Goal: Transaction & Acquisition: Purchase product/service

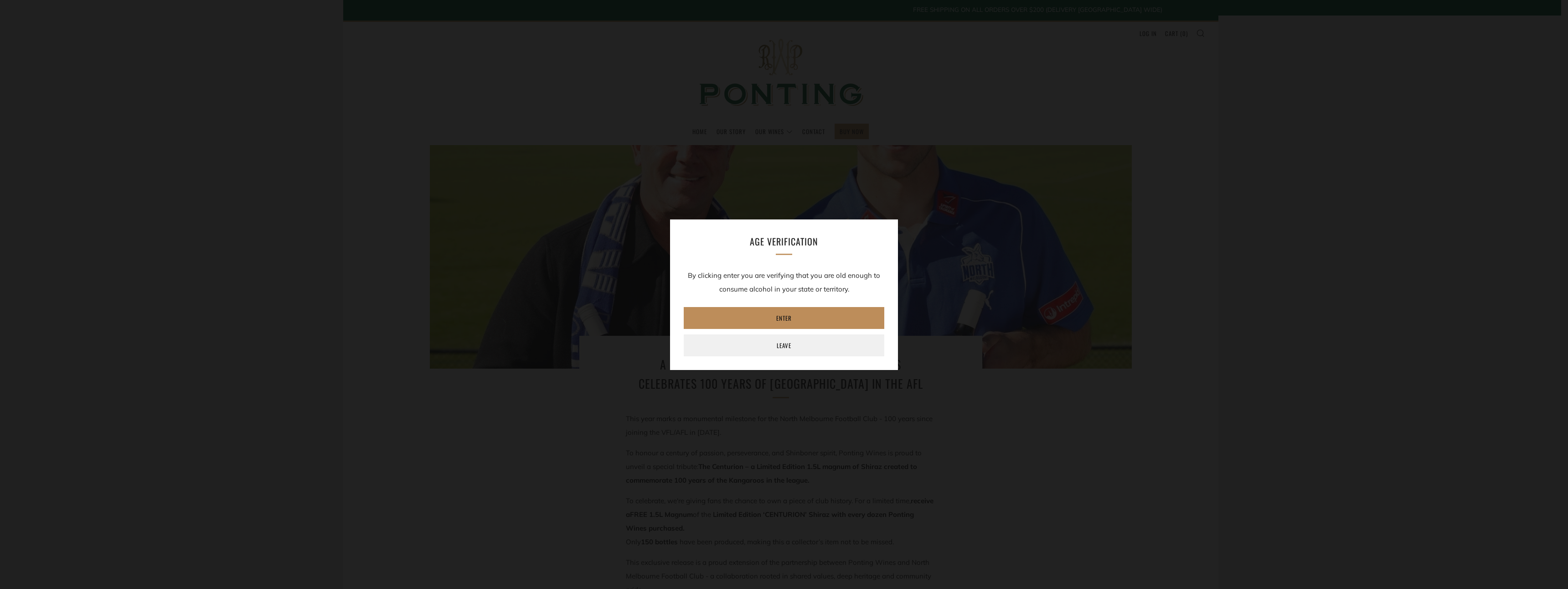
click at [826, 318] on link "Enter" at bounding box center [784, 318] width 200 height 22
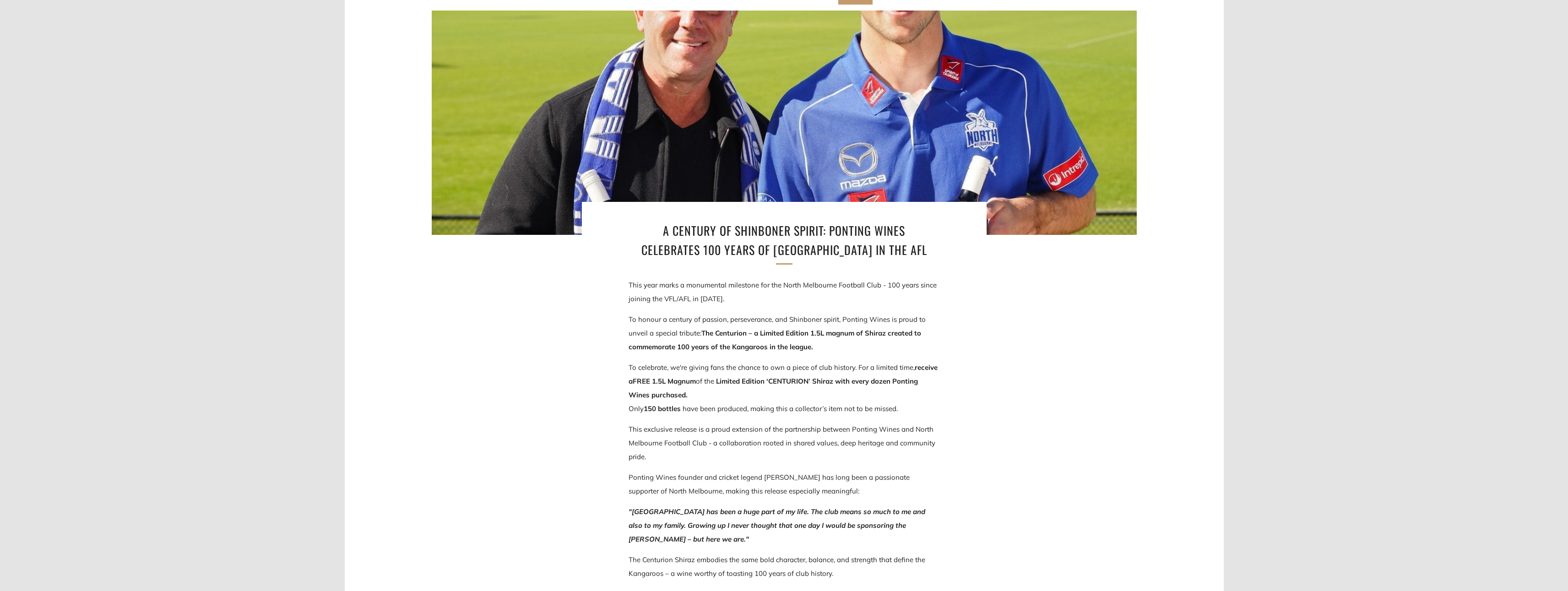
scroll to position [137, 0]
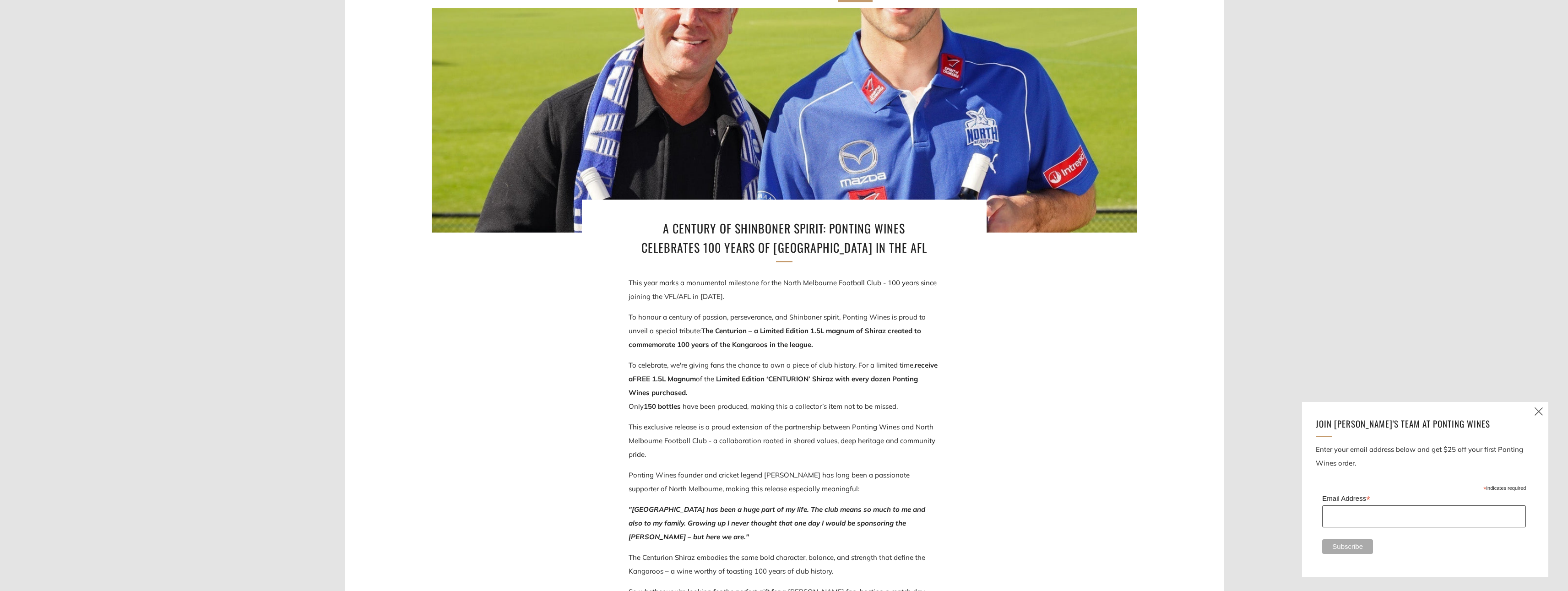
click at [1424, 527] on input "Email Address *" at bounding box center [1424, 516] width 204 height 22
type input "alzmcl@gmail.com"
click at [1322, 539] on input "Subscribe" at bounding box center [1347, 546] width 51 height 15
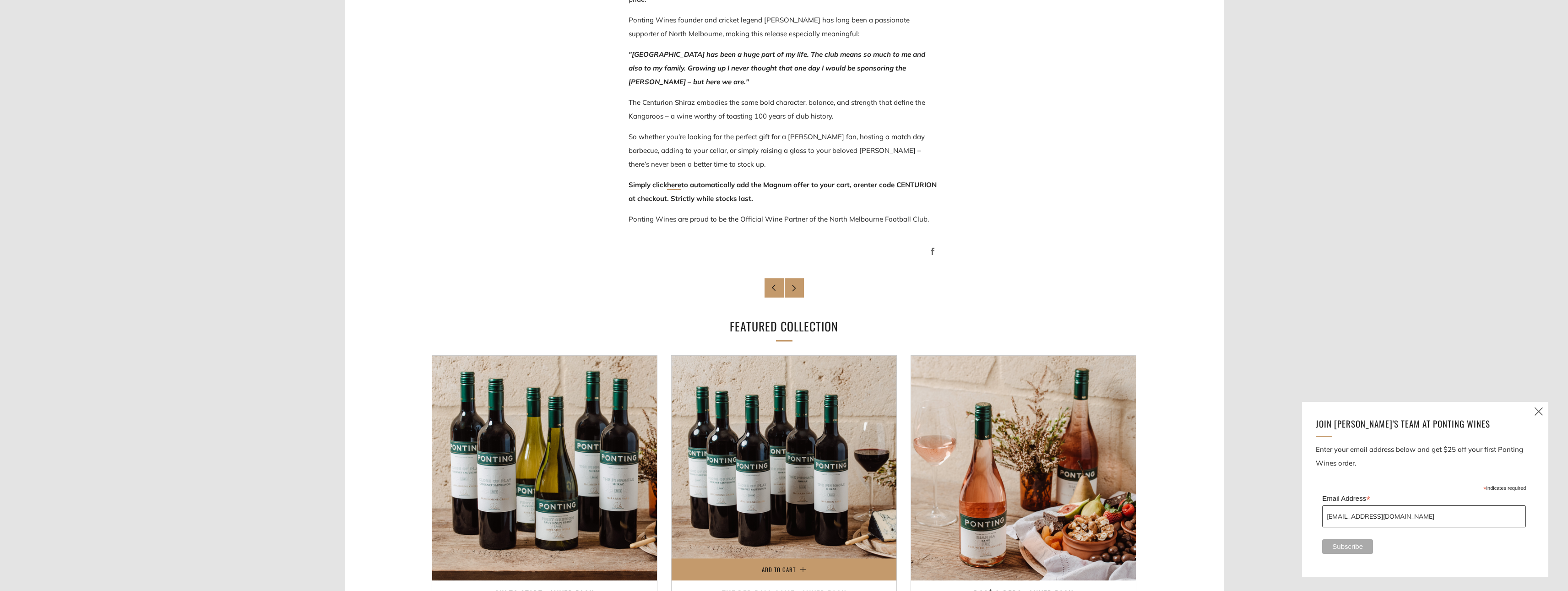
scroll to position [507, 0]
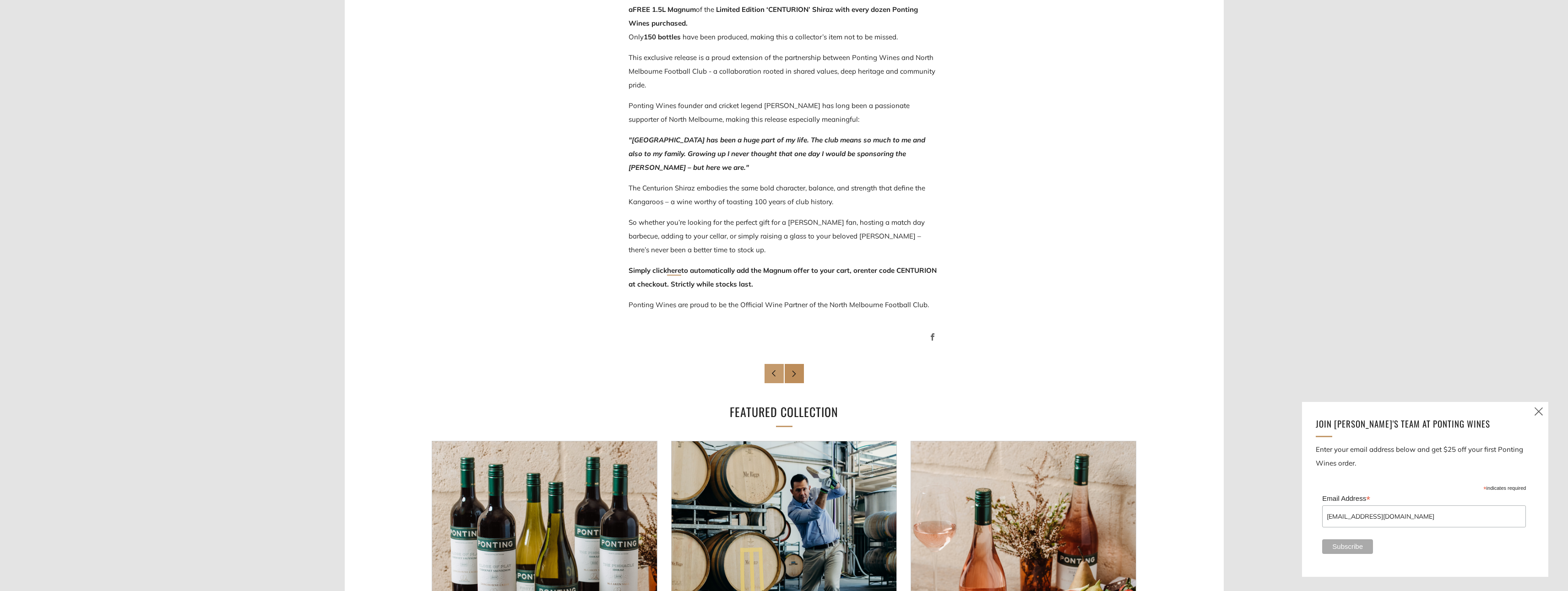
click at [792, 374] on icon at bounding box center [794, 373] width 7 height 7
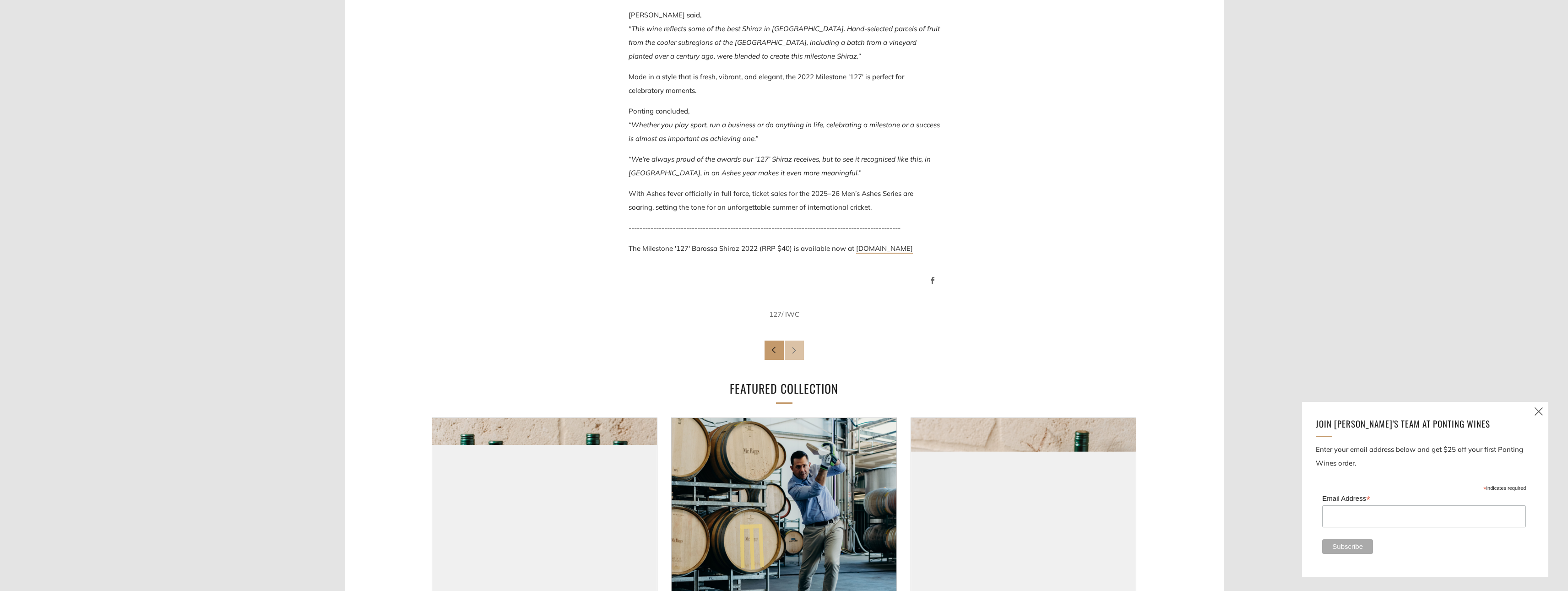
scroll to position [1282, 0]
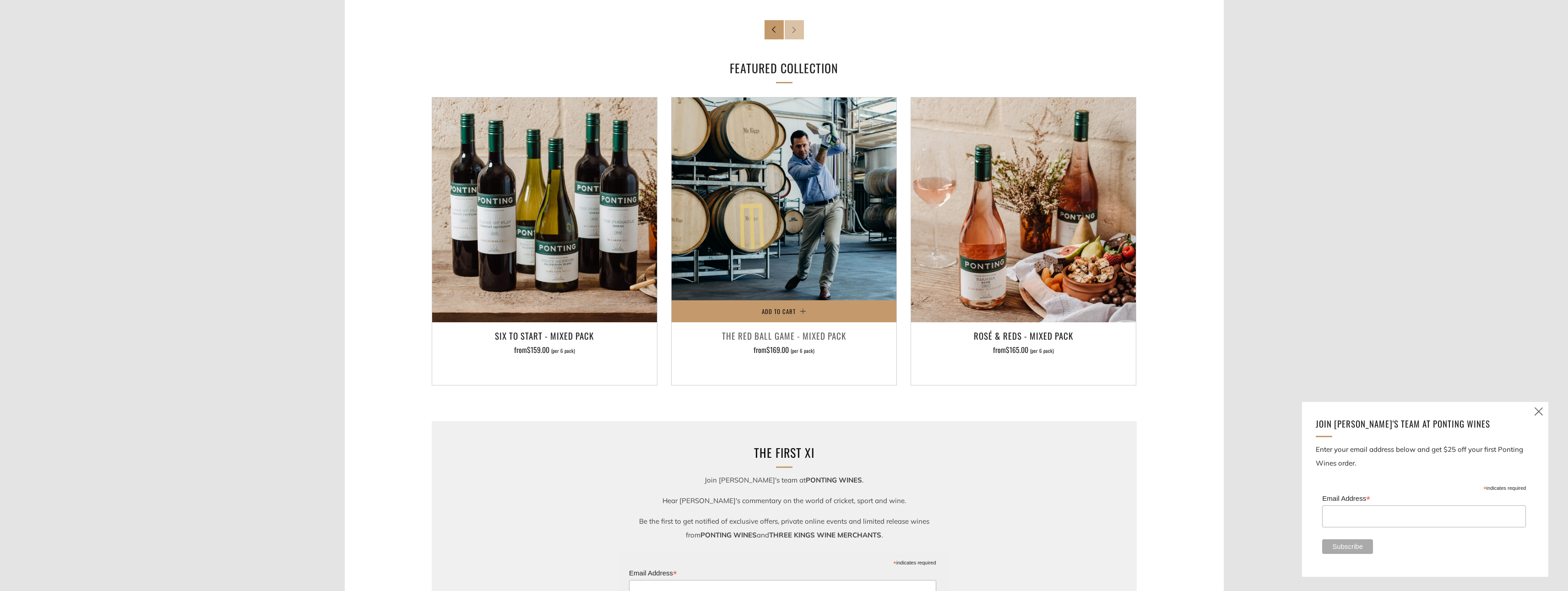
click at [802, 327] on h3 "The Red Ball Game - Mixed Pack" at bounding box center [784, 335] width 216 height 15
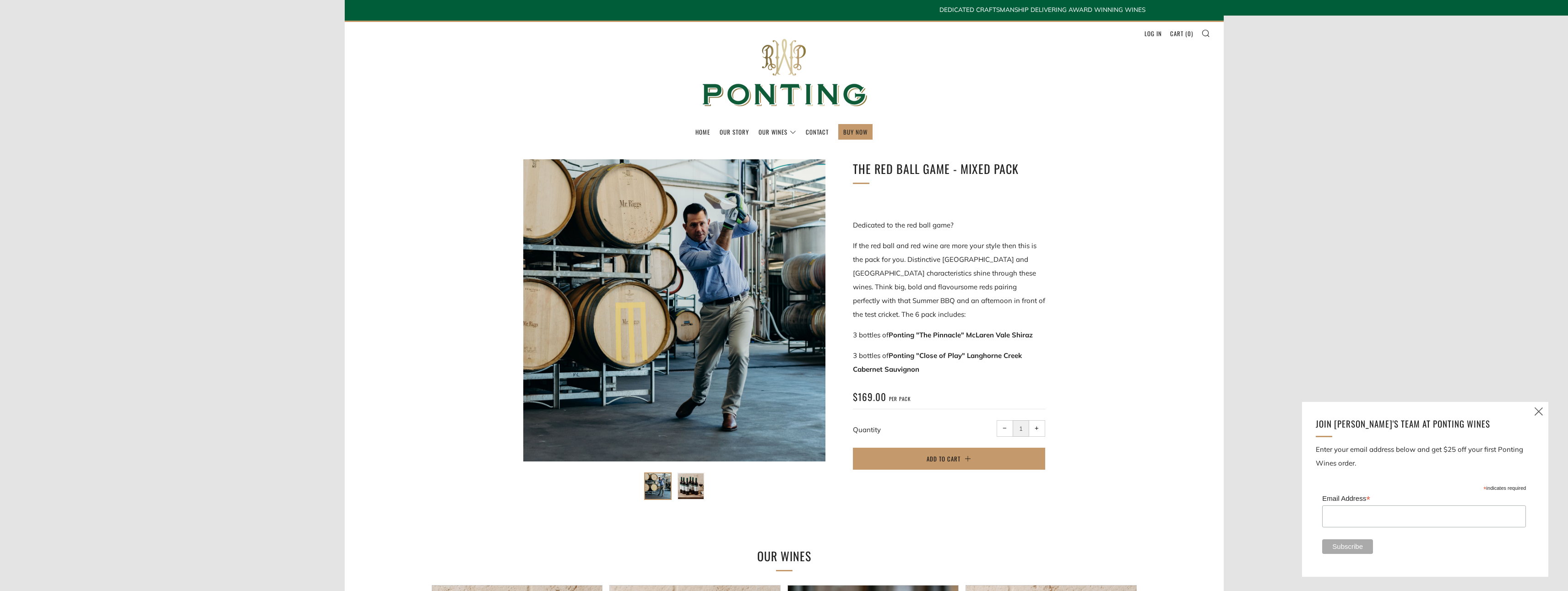
click at [688, 478] on img at bounding box center [691, 486] width 26 height 26
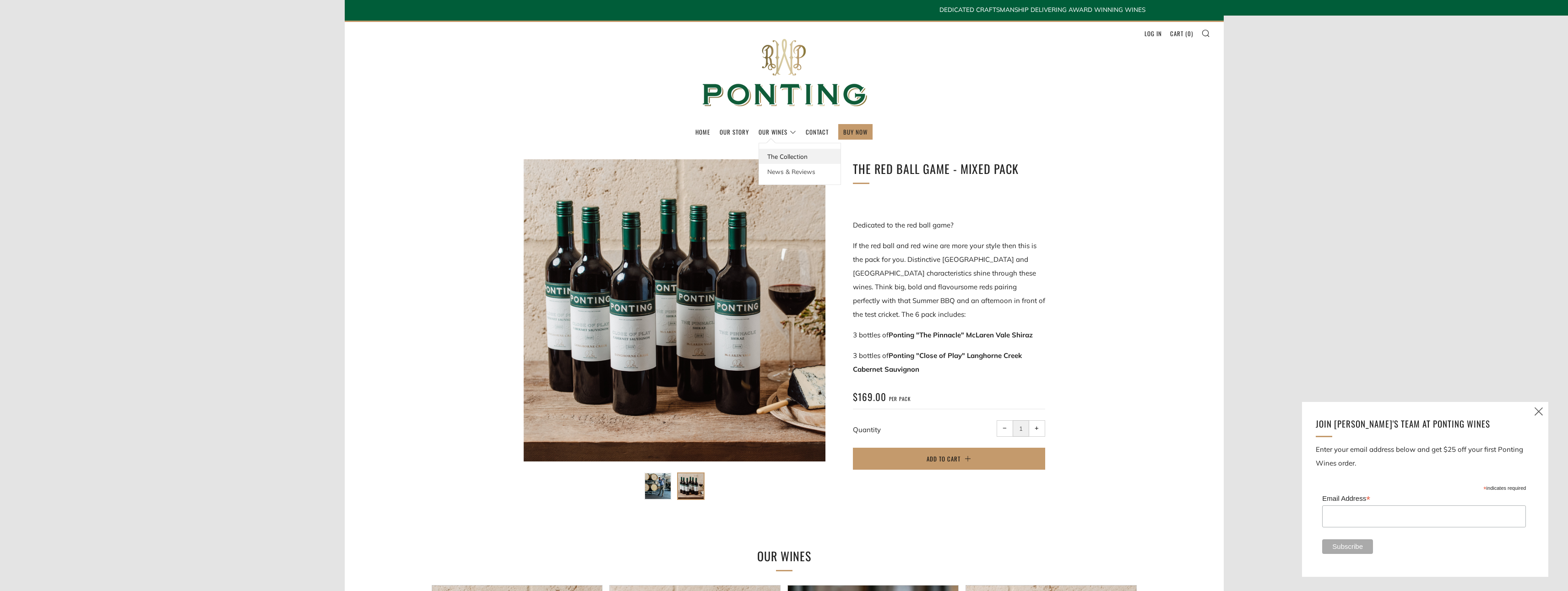
click at [774, 157] on link "The Collection" at bounding box center [799, 156] width 82 height 15
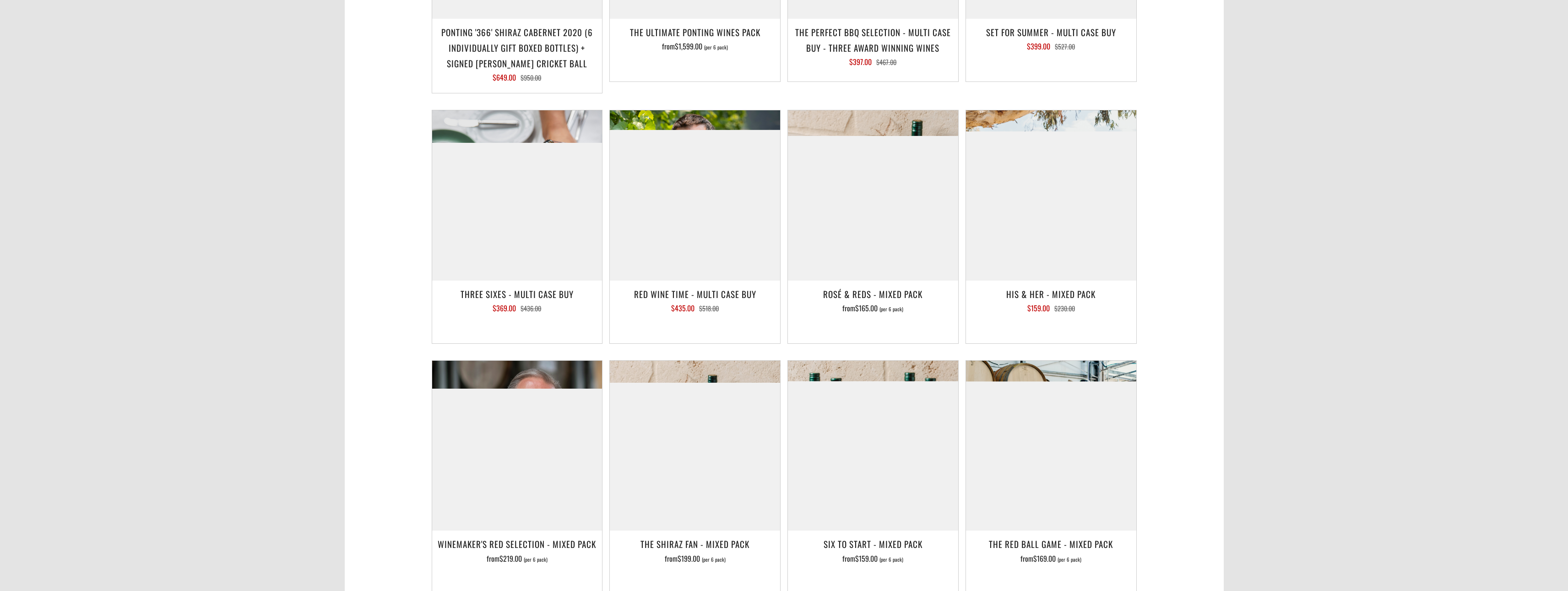
scroll to position [1190, 0]
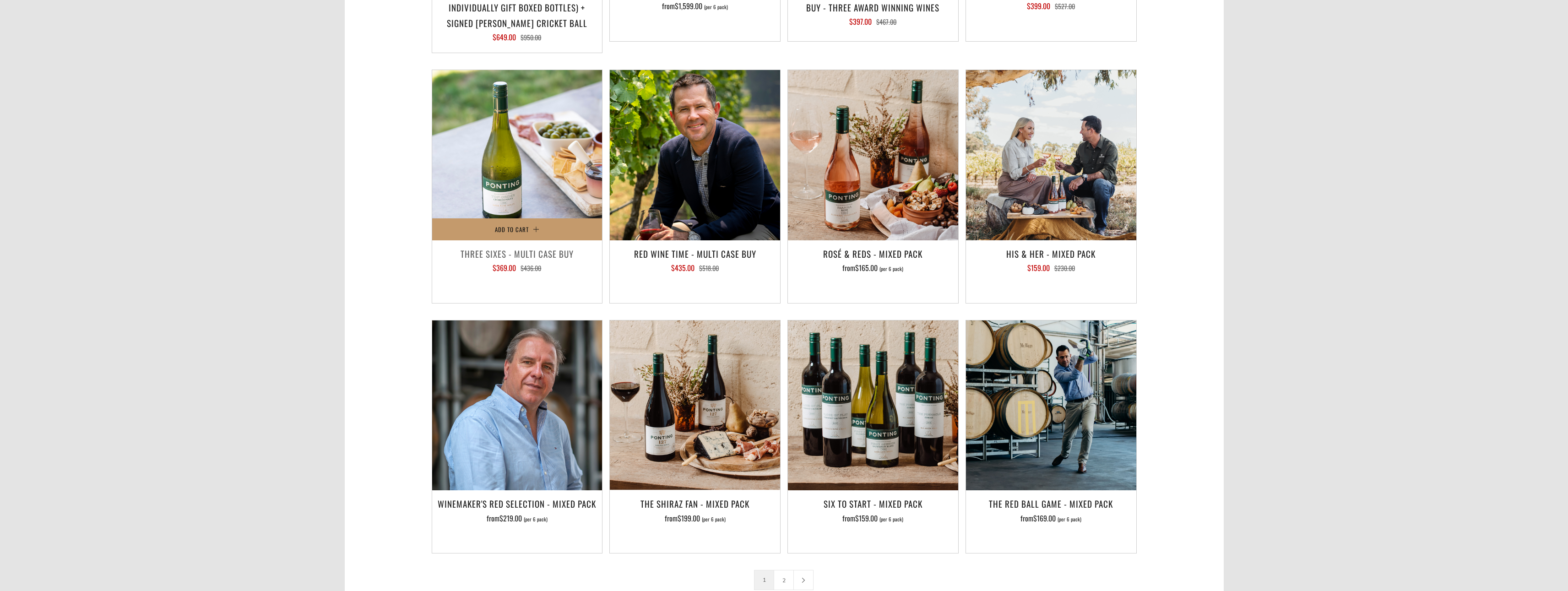
click at [537, 134] on img at bounding box center [517, 155] width 170 height 170
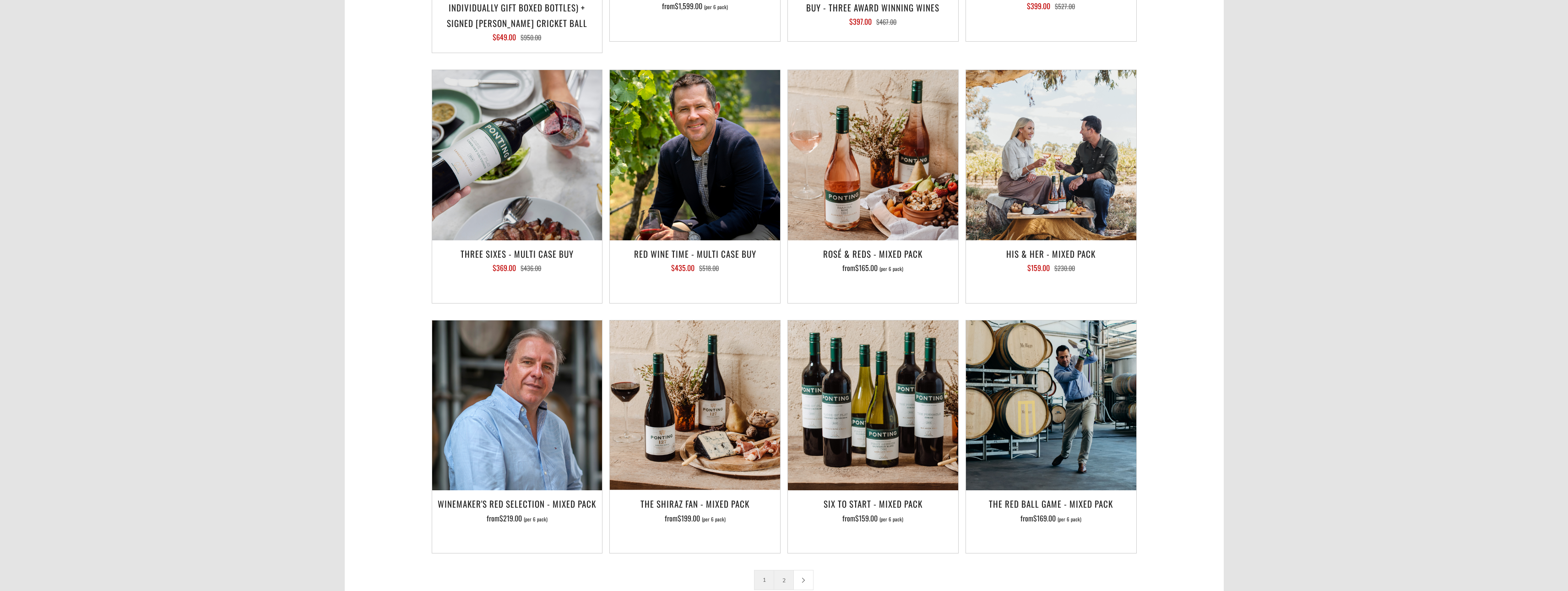
click at [781, 570] on link "2" at bounding box center [784, 580] width 19 height 19
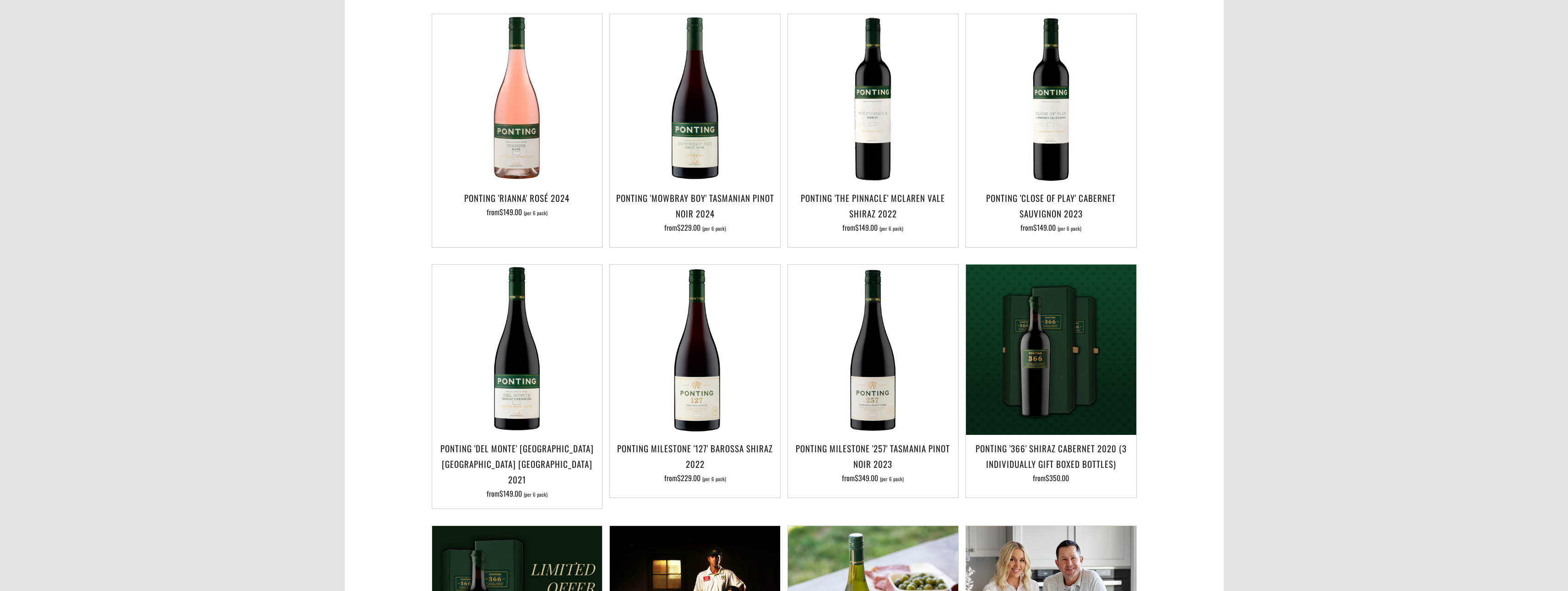
scroll to position [458, 0]
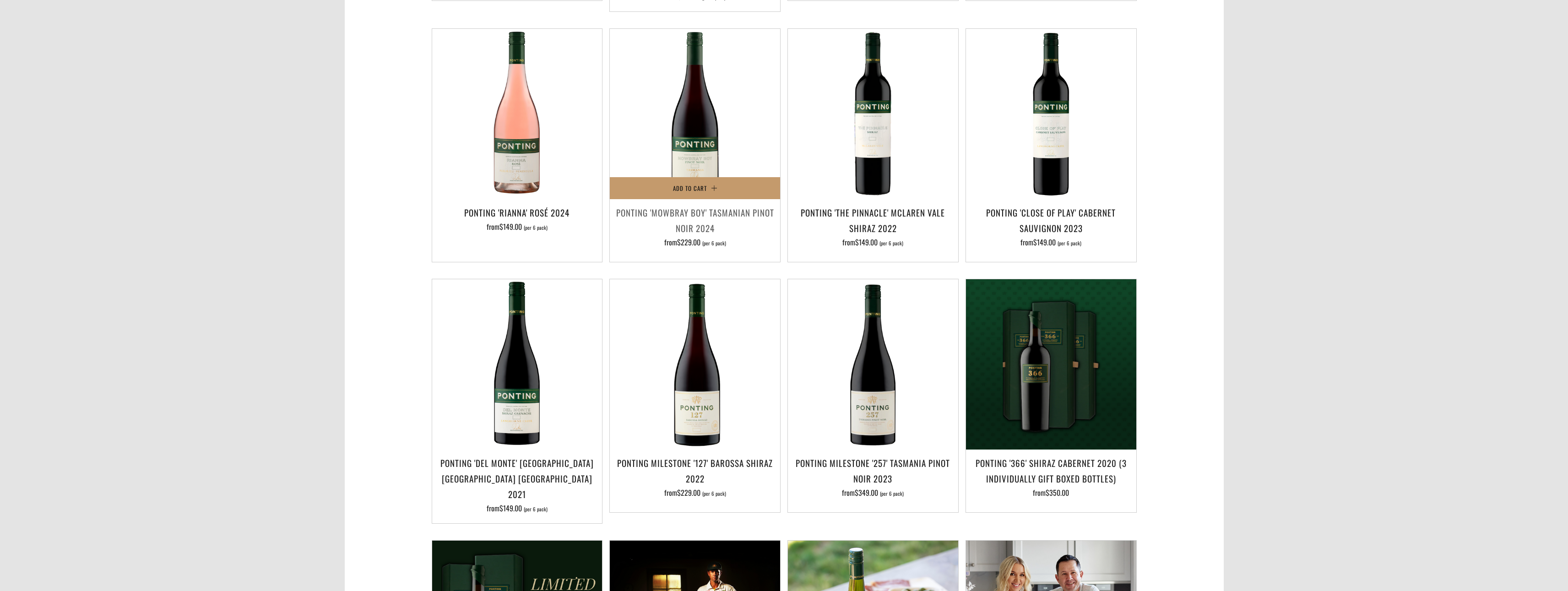
click at [705, 204] on h3 "Ponting 'Mowbray Boy' Tasmanian Pinot Noir 2024" at bounding box center [695, 220] width 162 height 31
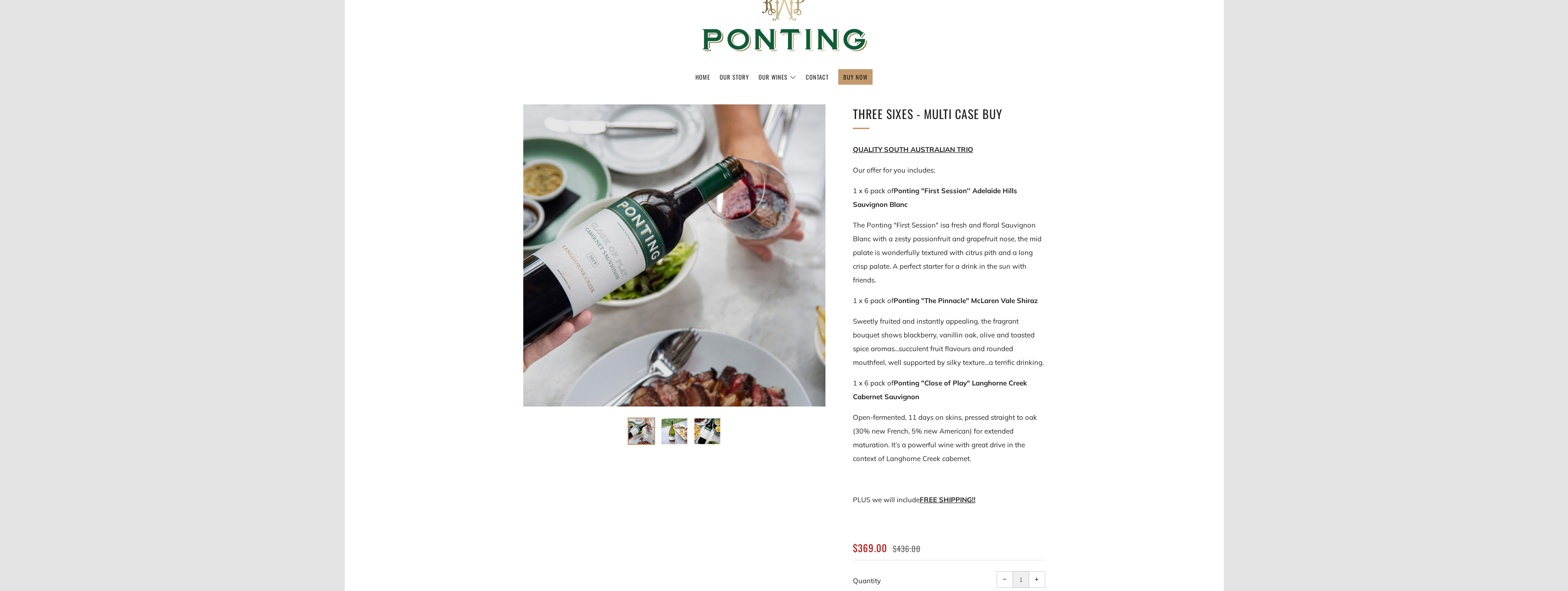
scroll to position [92, 0]
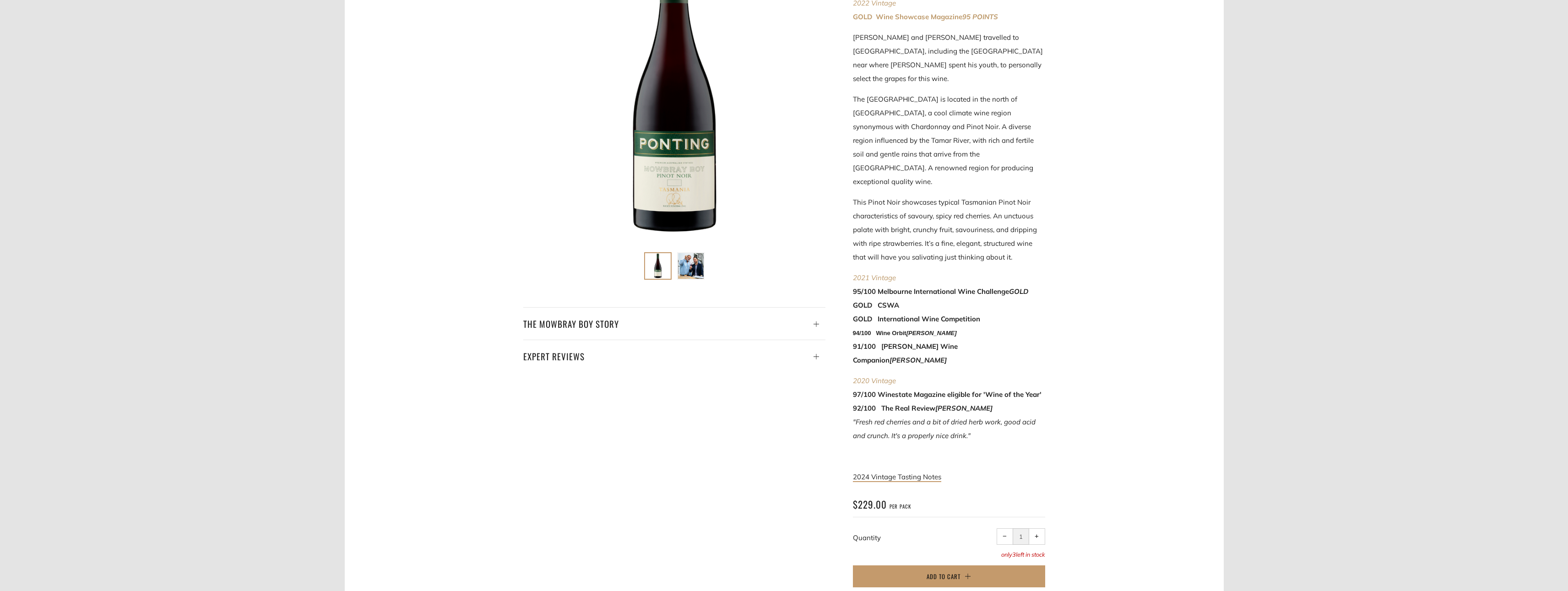
scroll to position [228, 0]
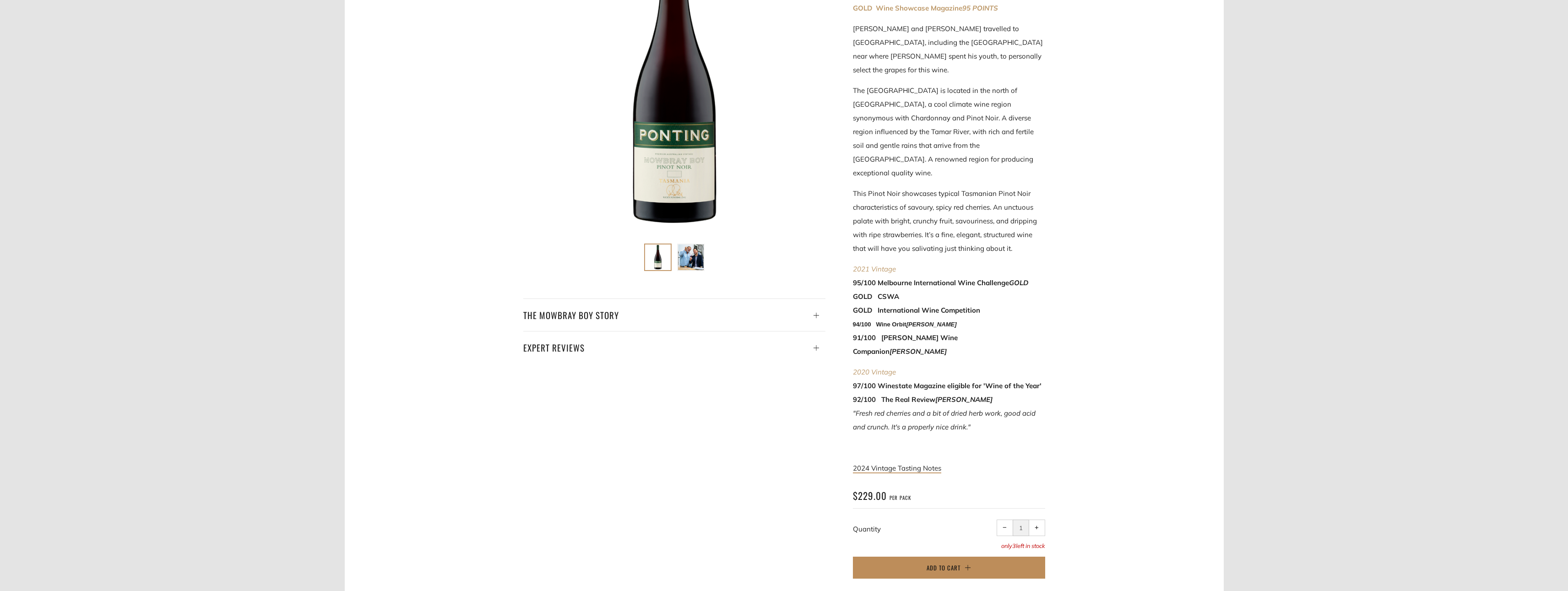
click at [957, 563] on span "Add to Cart" at bounding box center [943, 567] width 34 height 9
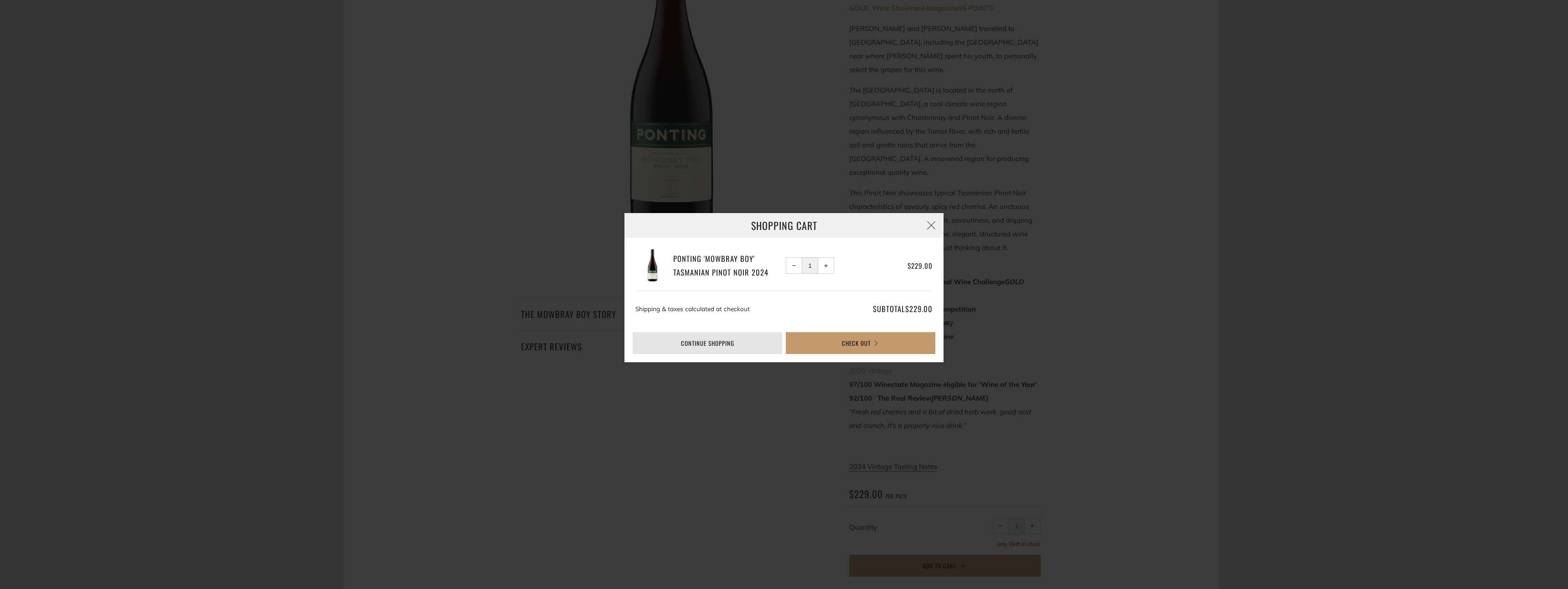
click at [725, 340] on link "Continue shopping" at bounding box center [707, 343] width 150 height 22
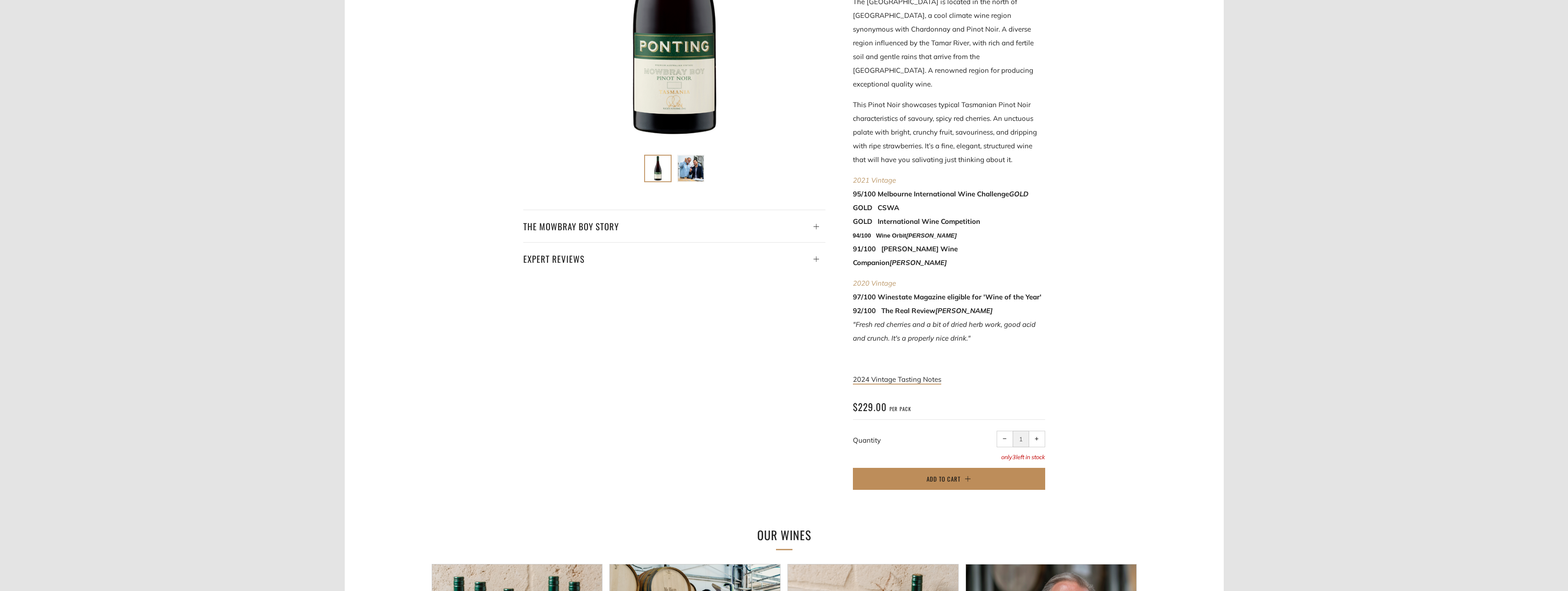
scroll to position [595, 0]
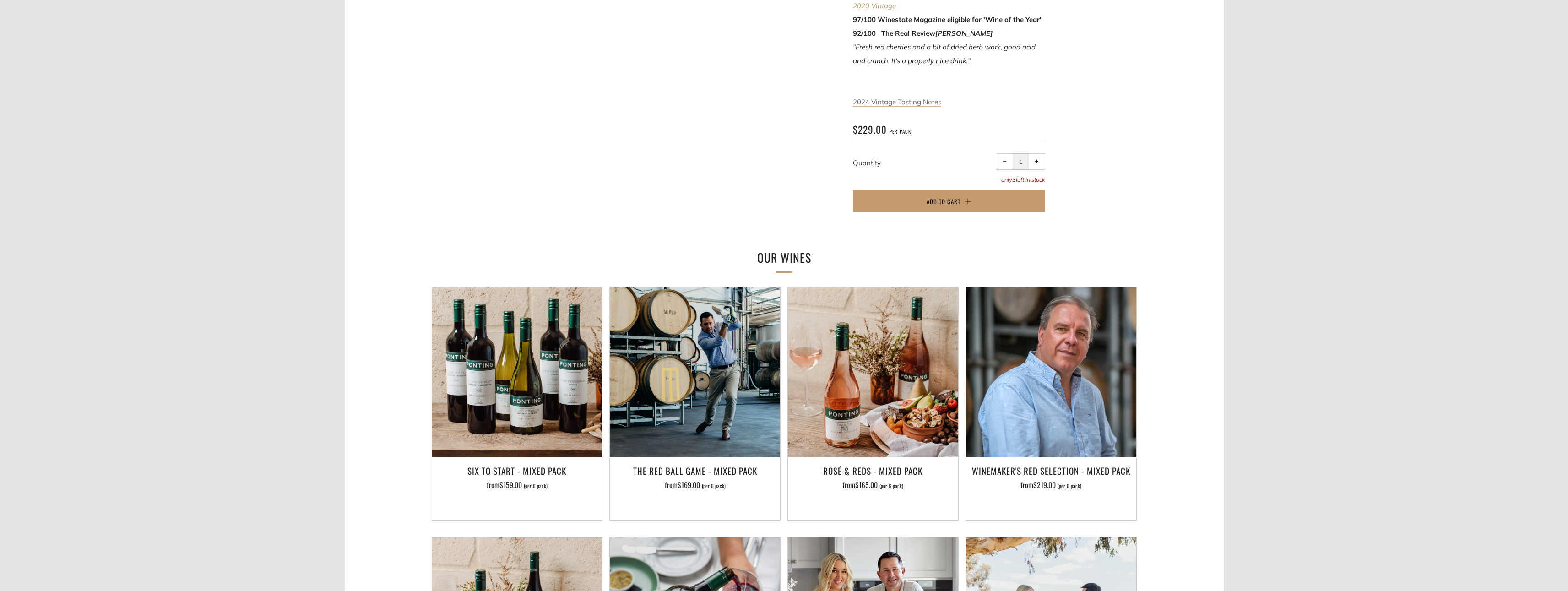
click at [908, 97] on span "2024 Vintage Tasting Notes" at bounding box center [897, 101] width 88 height 9
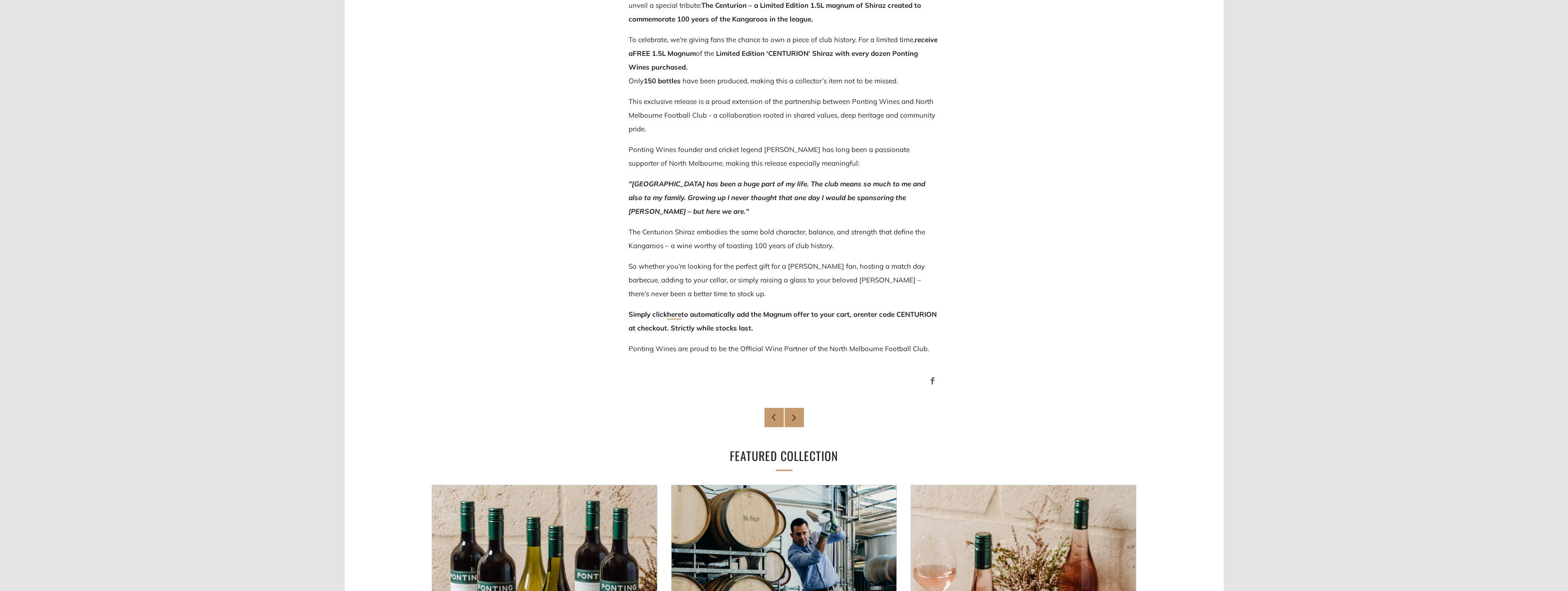
scroll to position [461, 0]
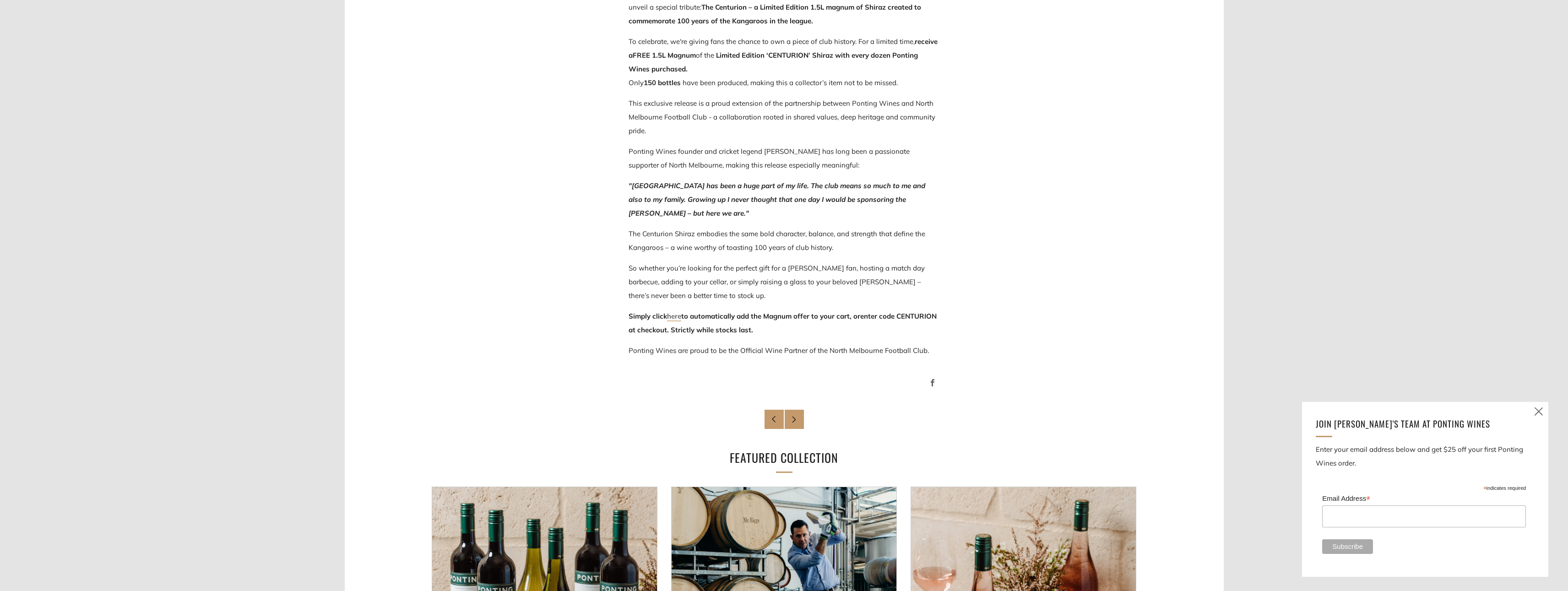
click at [677, 319] on link "here" at bounding box center [674, 316] width 15 height 9
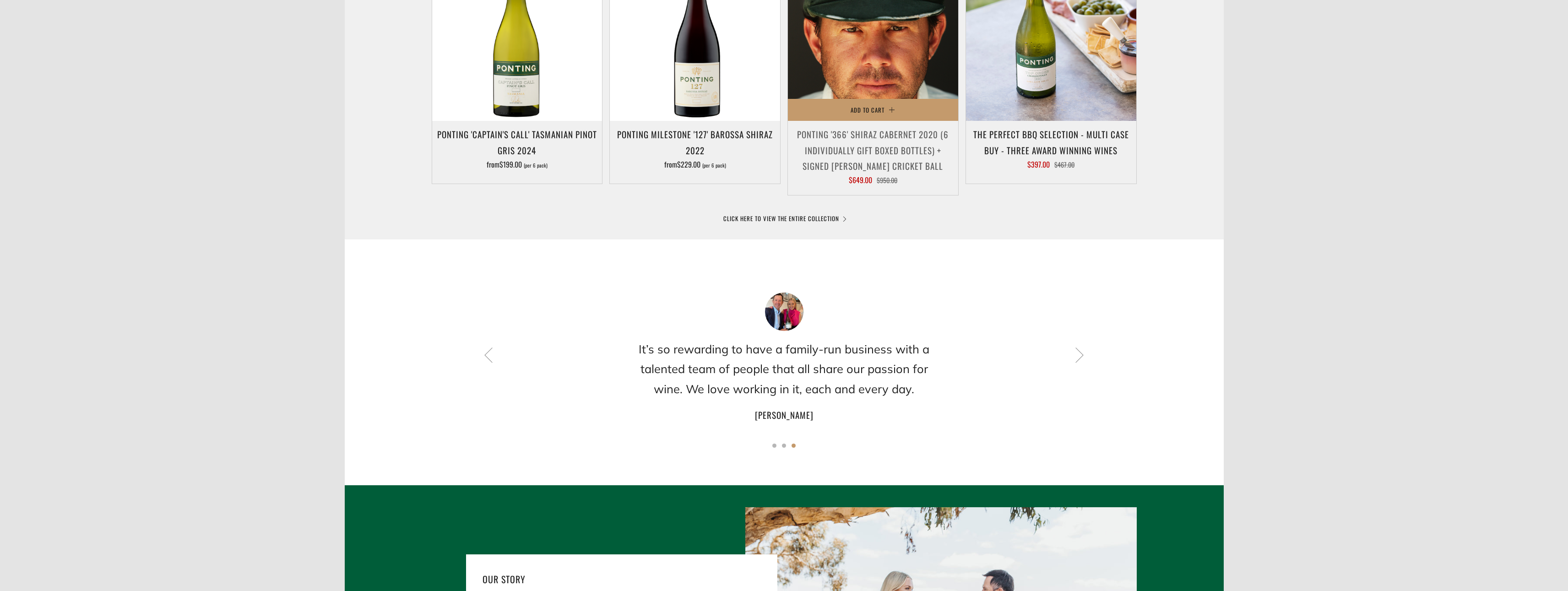
scroll to position [549, 0]
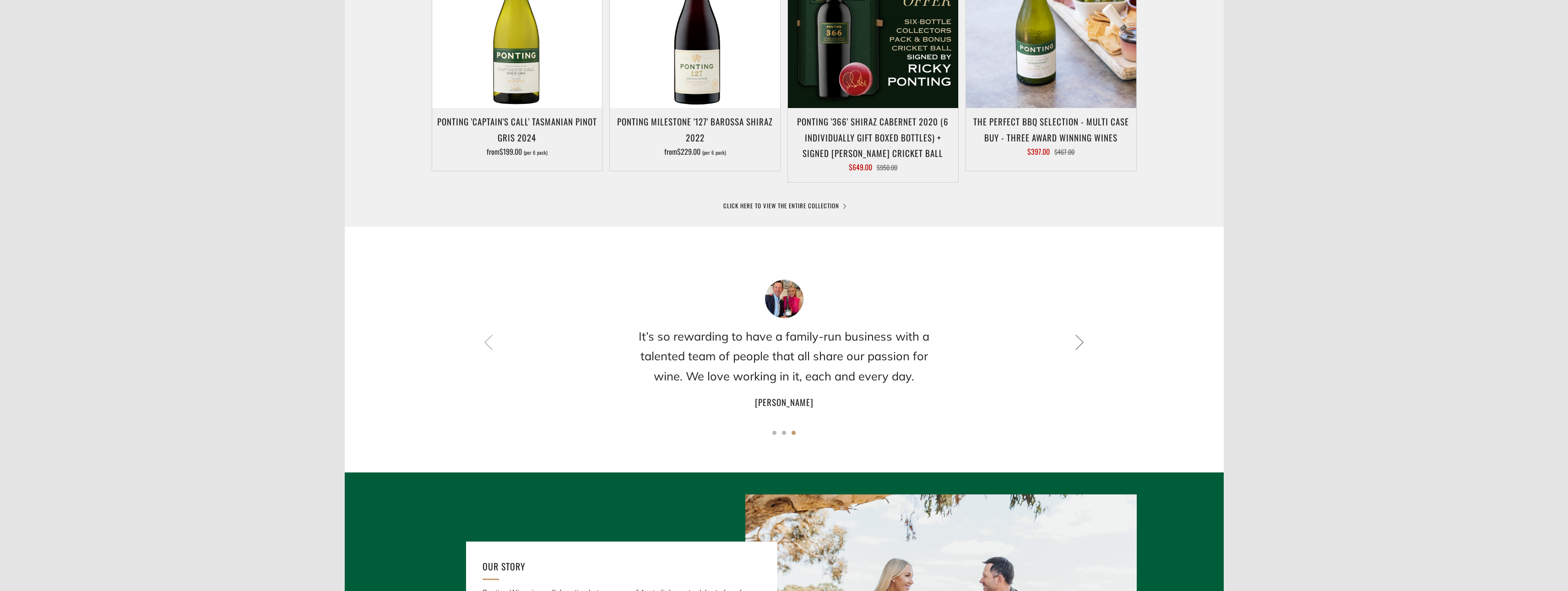
click at [1086, 344] on icon at bounding box center [1079, 342] width 15 height 15
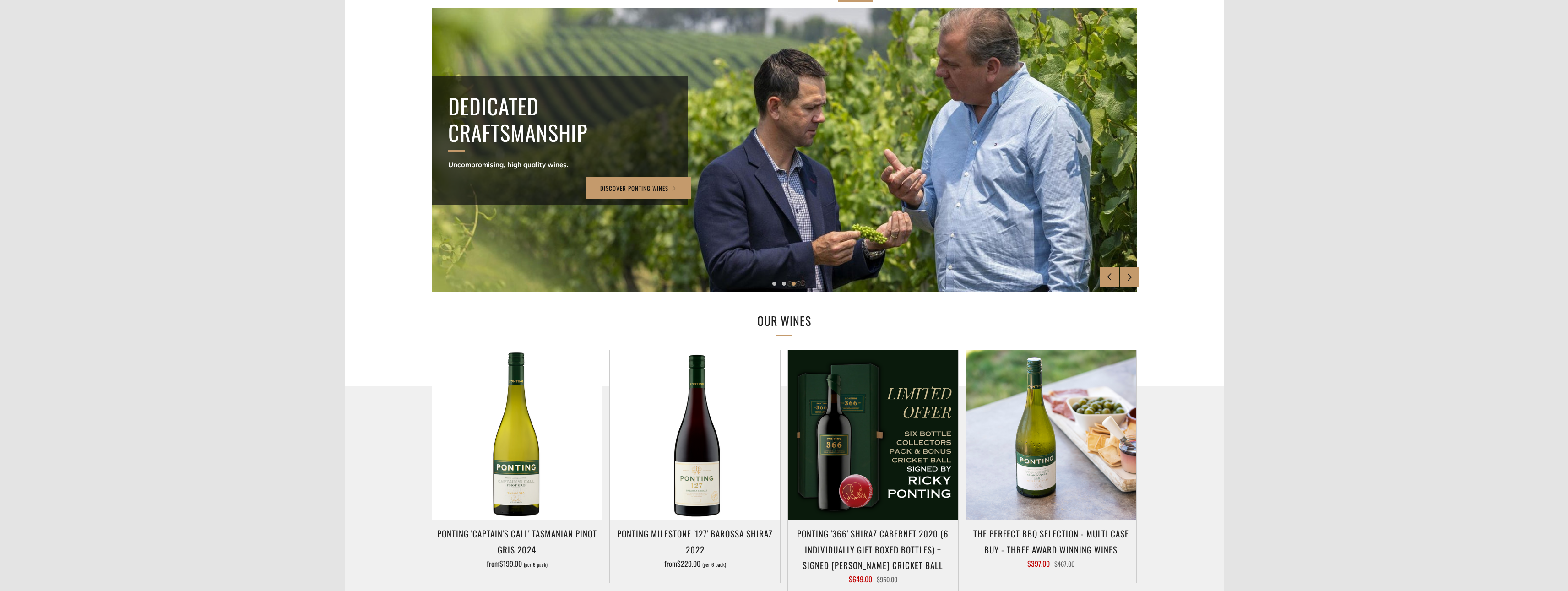
scroll to position [0, 0]
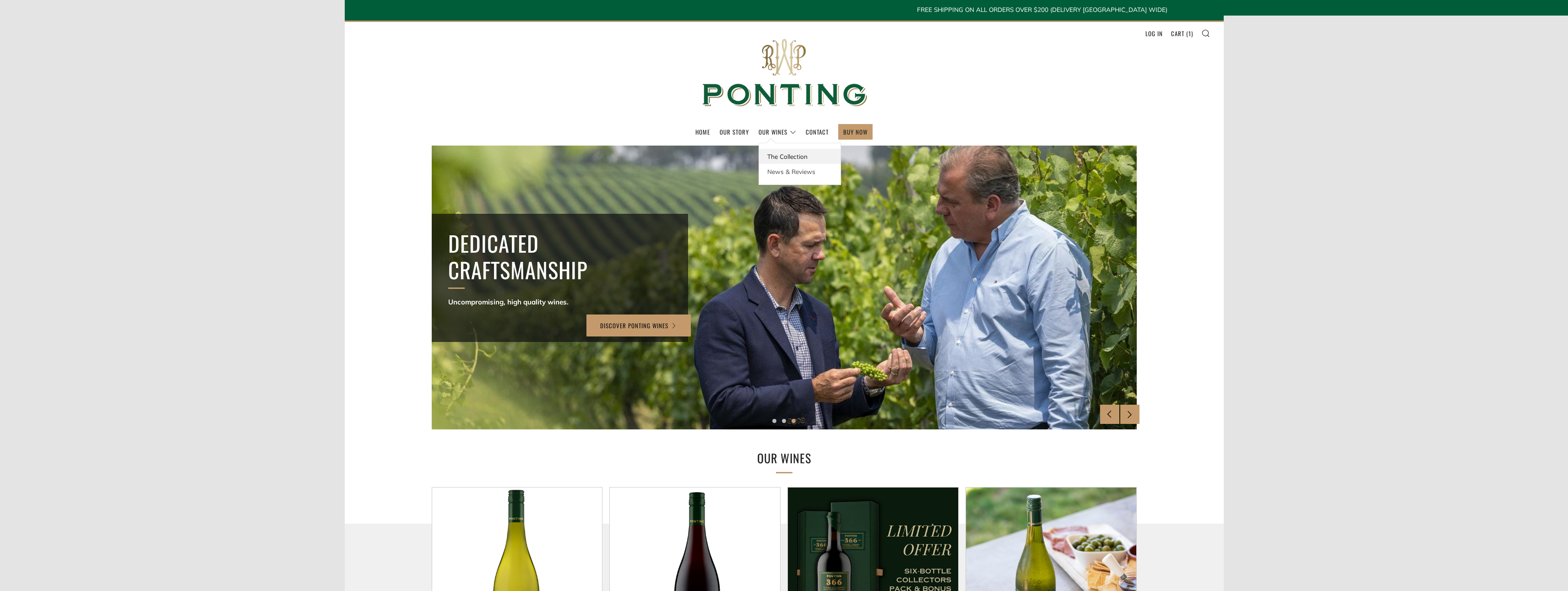
click at [778, 158] on link "The Collection" at bounding box center [799, 156] width 82 height 15
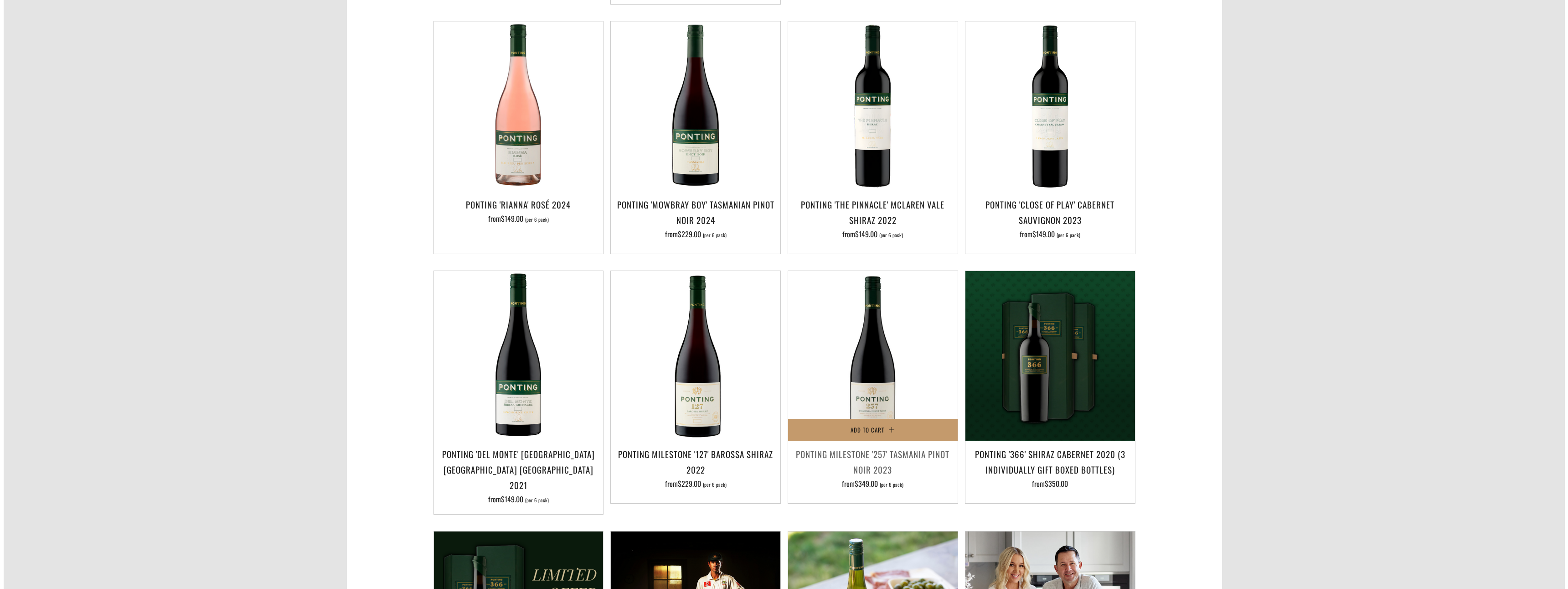
scroll to position [456, 0]
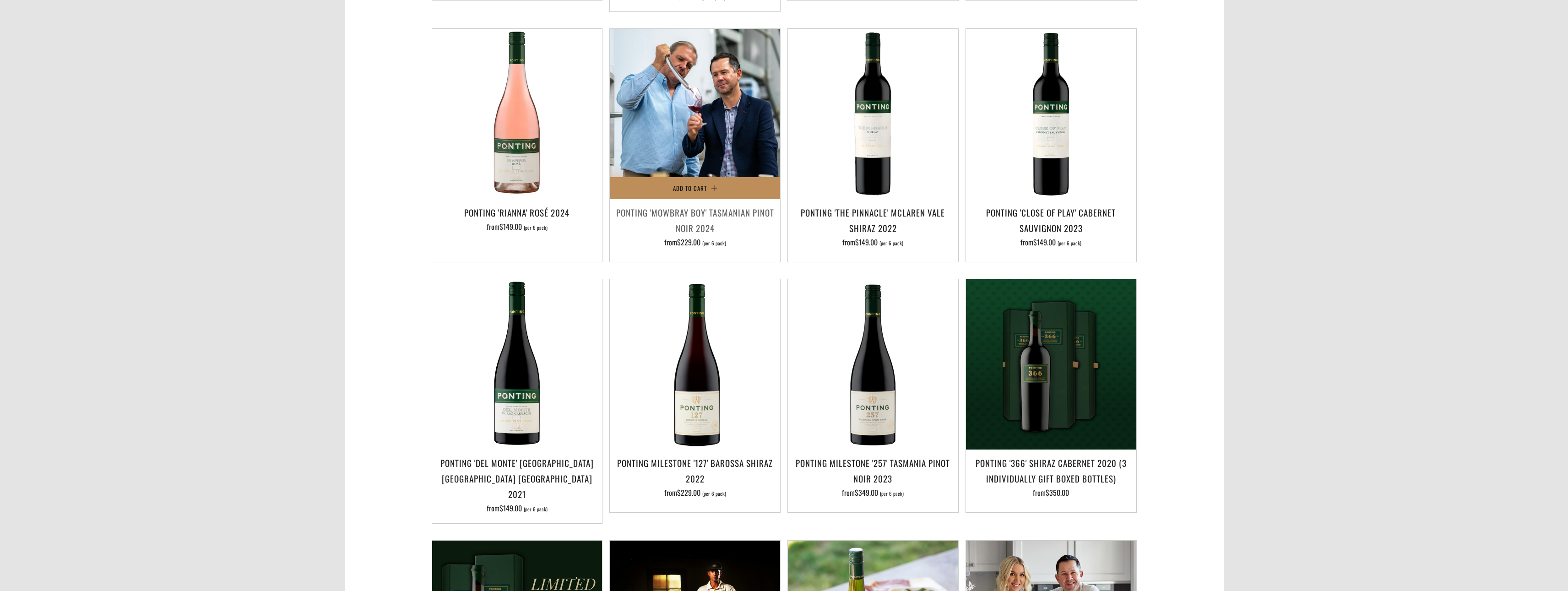
click at [712, 177] on button "Add to Cart" at bounding box center [695, 188] width 170 height 22
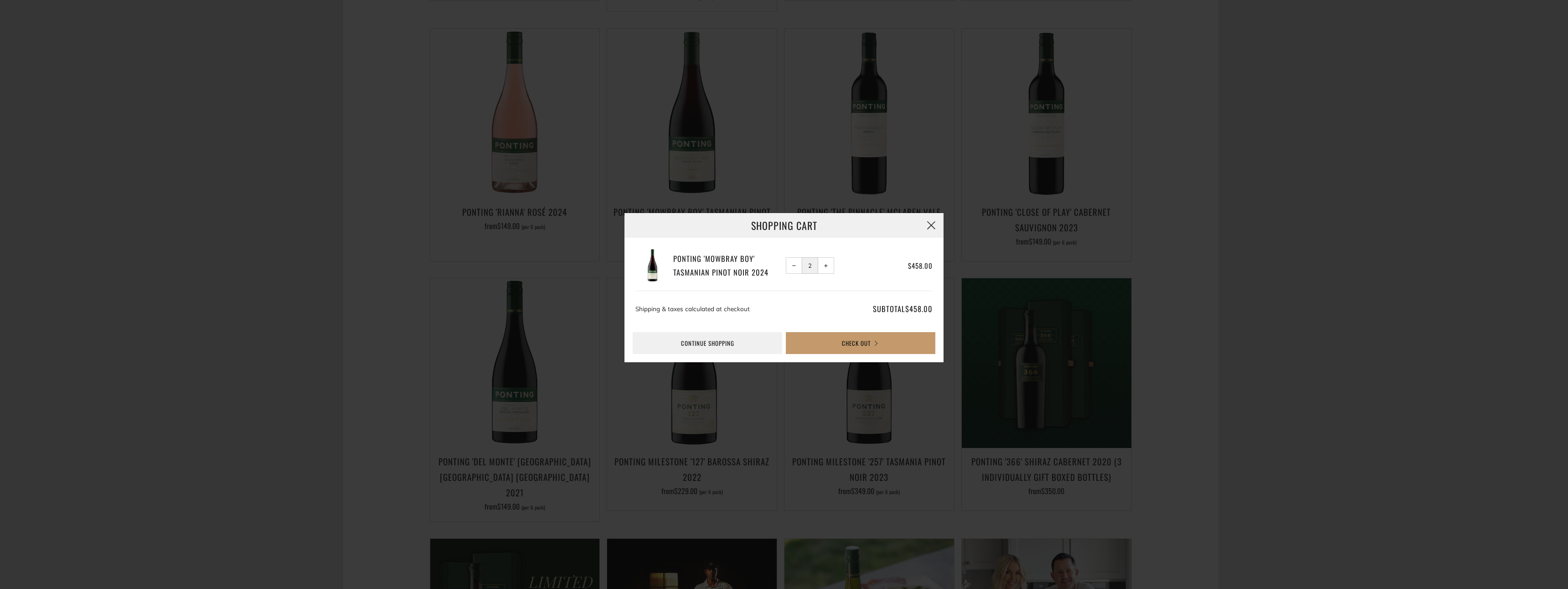
click at [930, 226] on button "button" at bounding box center [931, 225] width 25 height 25
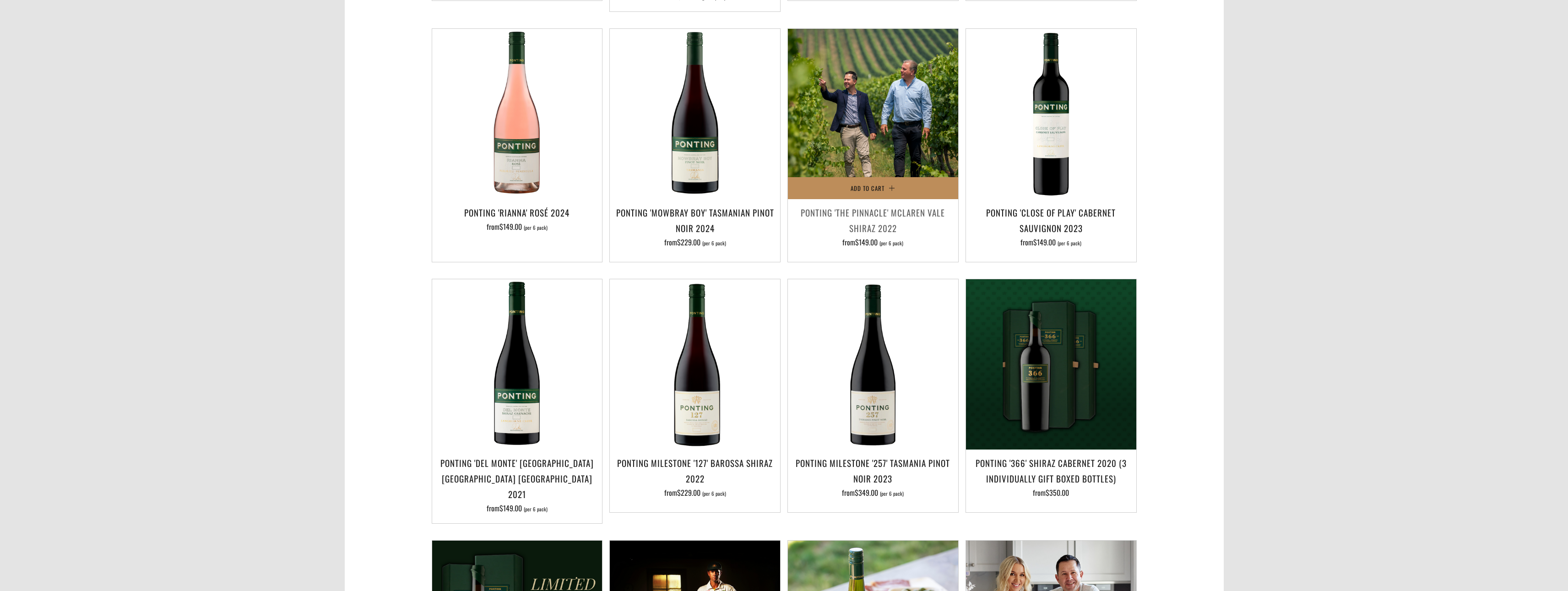
click at [900, 178] on button "Add to Cart" at bounding box center [873, 188] width 170 height 22
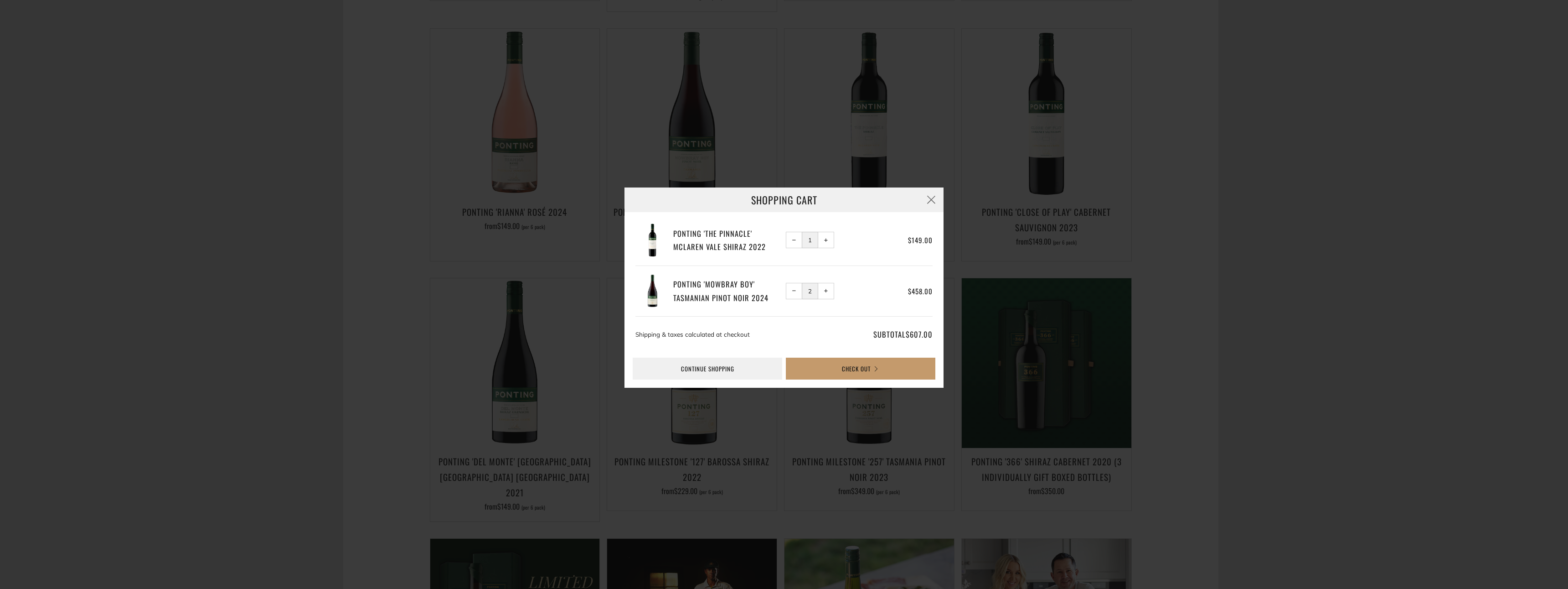
click at [795, 291] on span "−" at bounding box center [794, 290] width 4 height 4
click at [853, 365] on button "Check Out" at bounding box center [861, 369] width 150 height 22
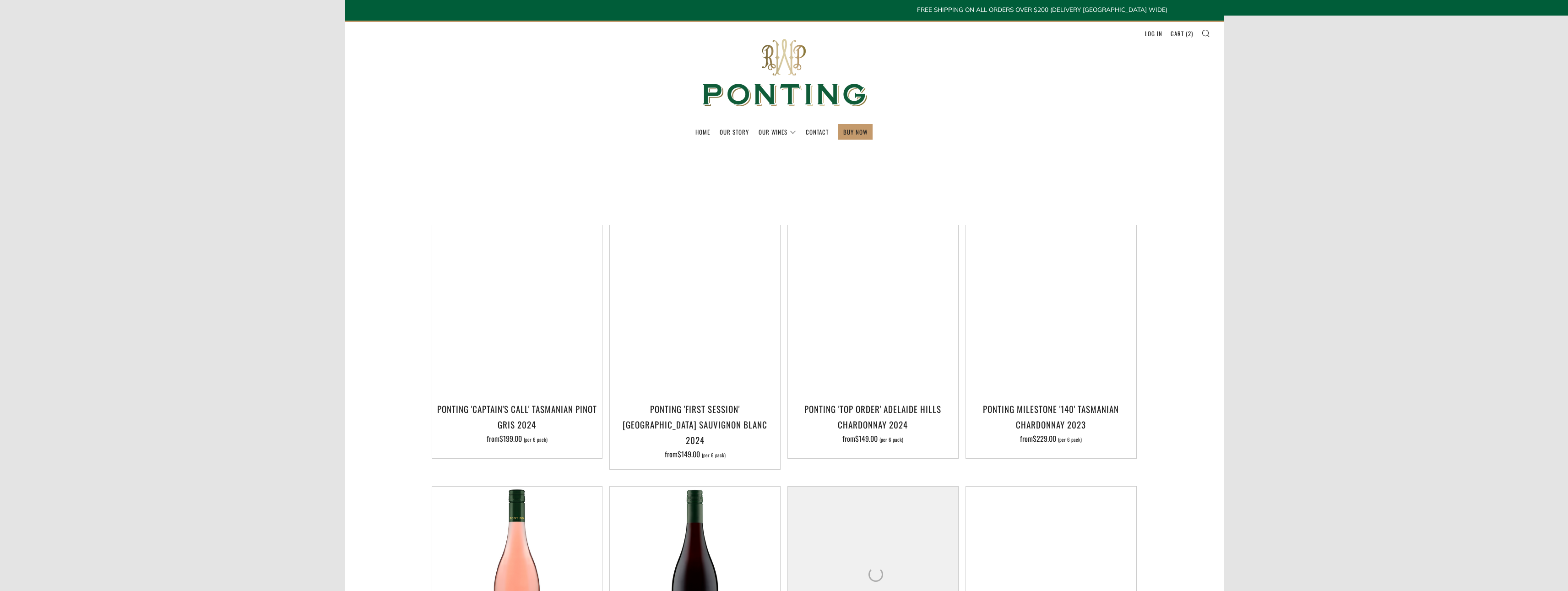
scroll to position [458, 0]
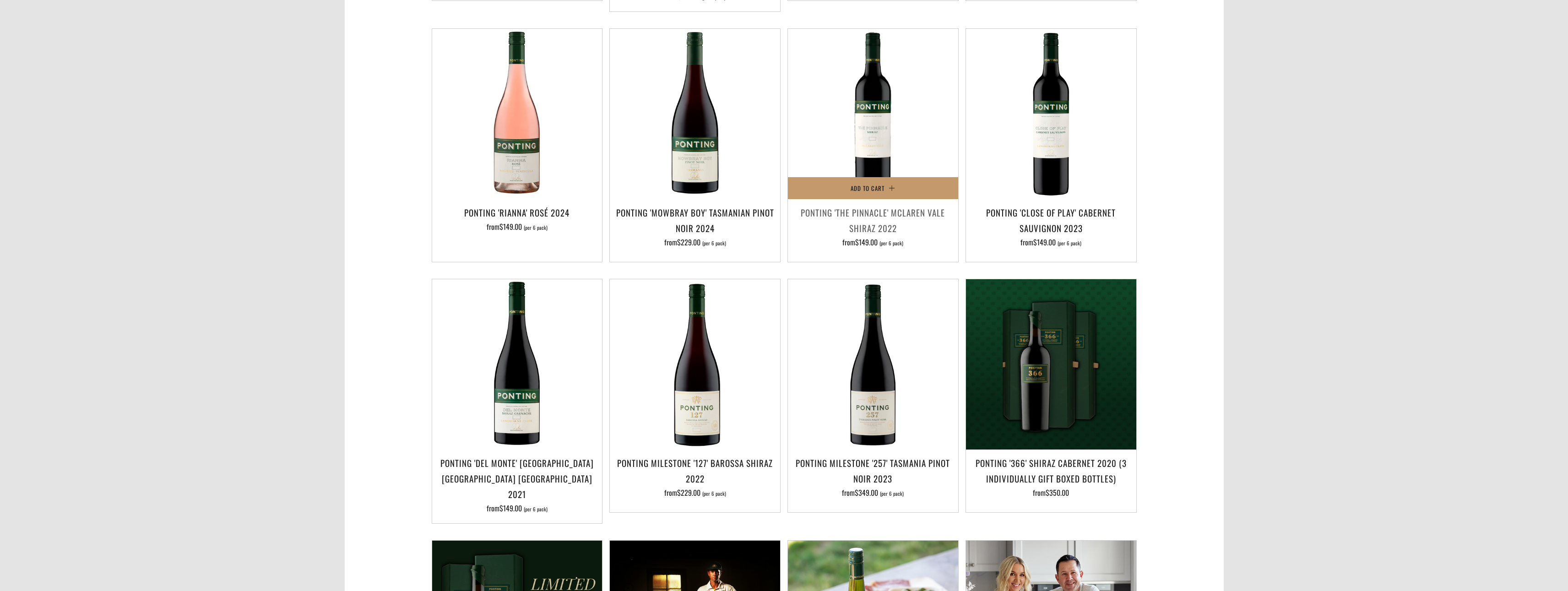
click at [832, 204] on h3 "Ponting 'The Pinnacle' McLaren Vale Shiraz 2022" at bounding box center [873, 220] width 162 height 31
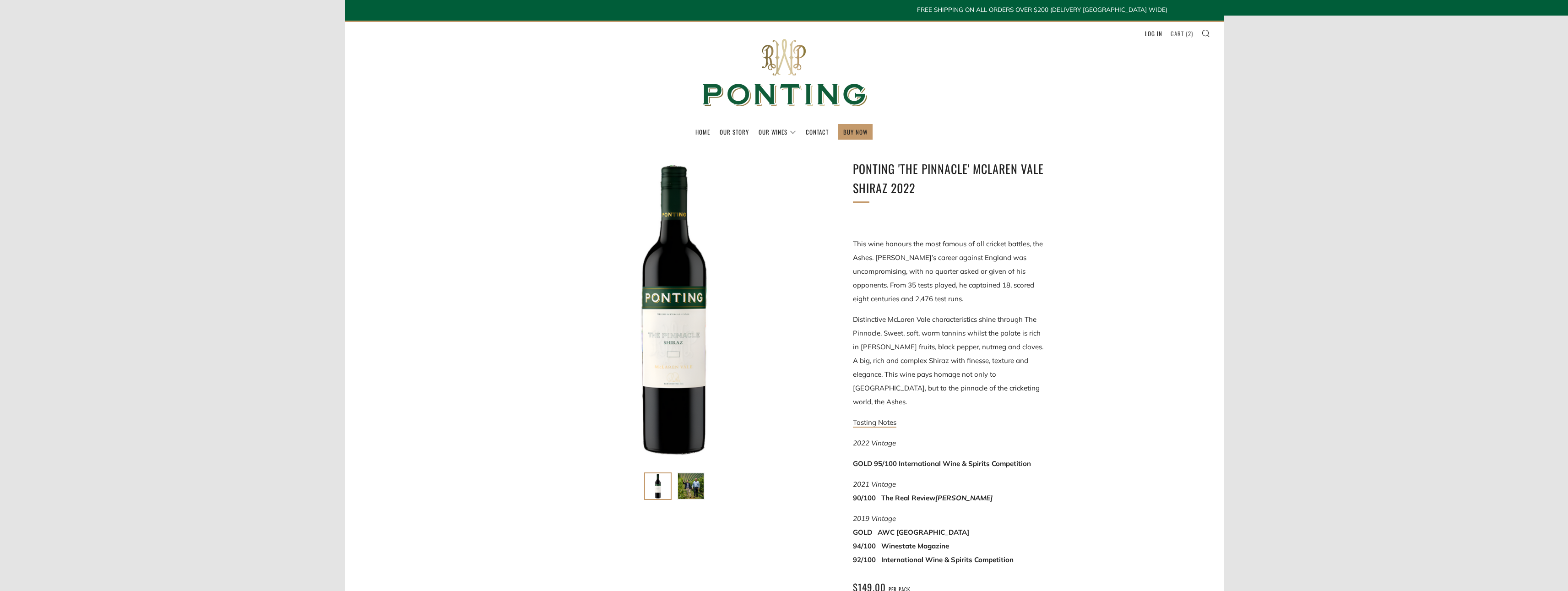
click at [1183, 35] on link "Cart ( 2 )" at bounding box center [1181, 33] width 22 height 15
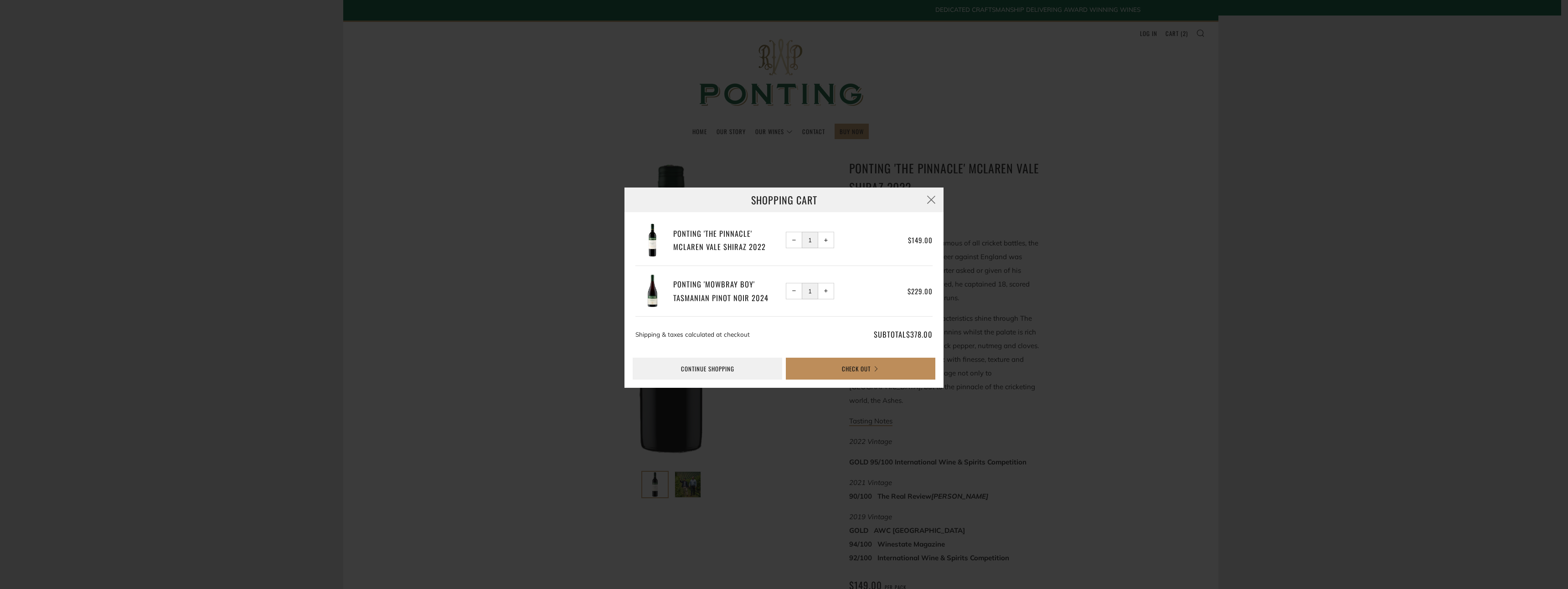
click at [885, 367] on button "Check Out" at bounding box center [861, 369] width 150 height 22
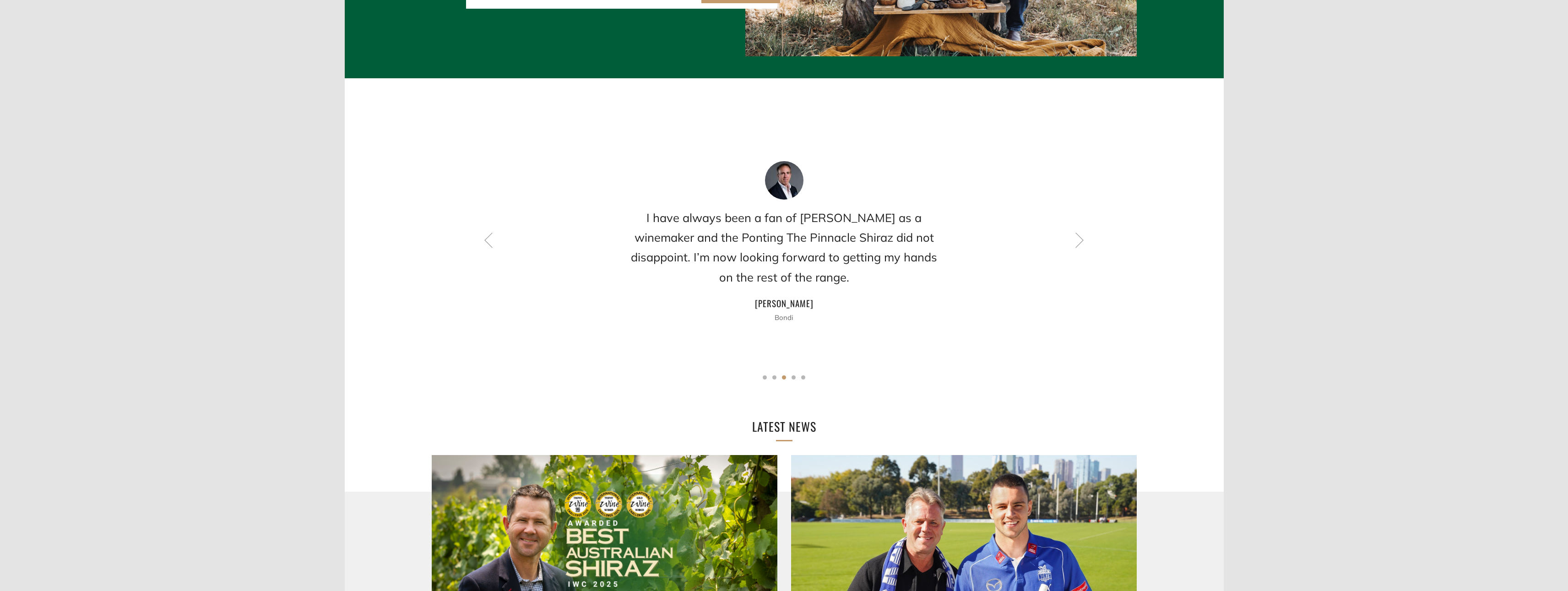
scroll to position [1046, 0]
